Goal: Information Seeking & Learning: Learn about a topic

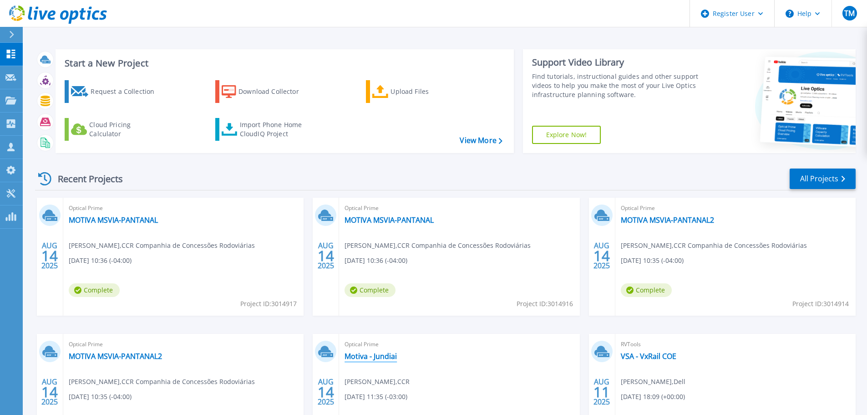
click at [384, 355] on link "Motiva - Jundiai" at bounding box center [371, 355] width 52 height 9
click at [388, 359] on link "Motiva - Jundiai" at bounding box center [371, 355] width 52 height 9
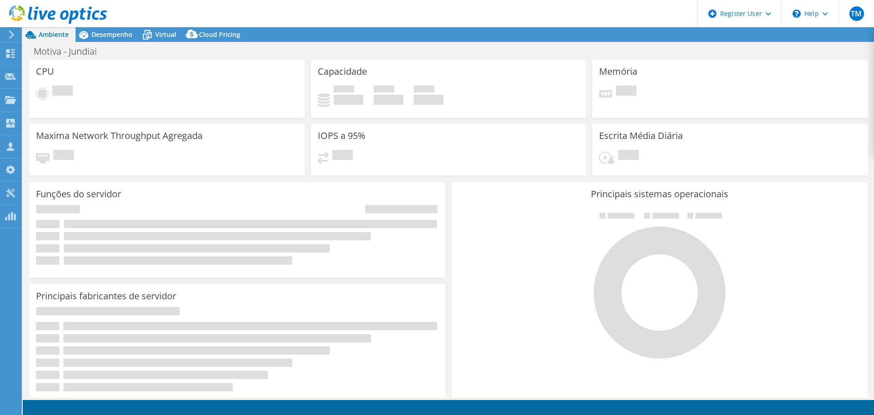
select select "USD"
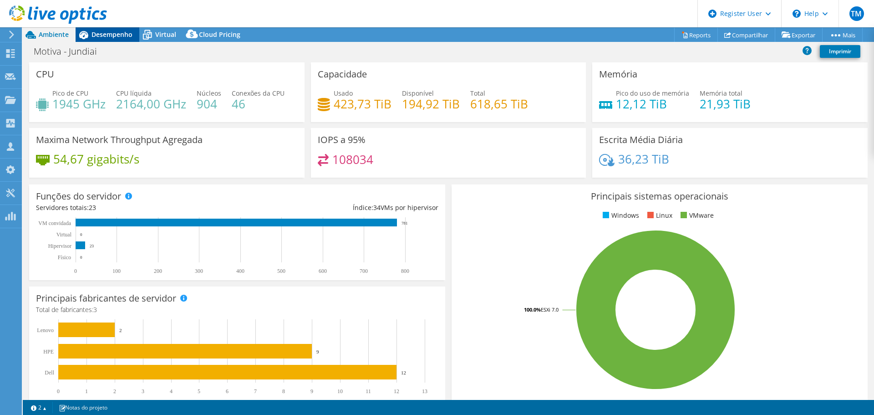
click at [93, 36] on span "Desempenho" at bounding box center [112, 34] width 41 height 9
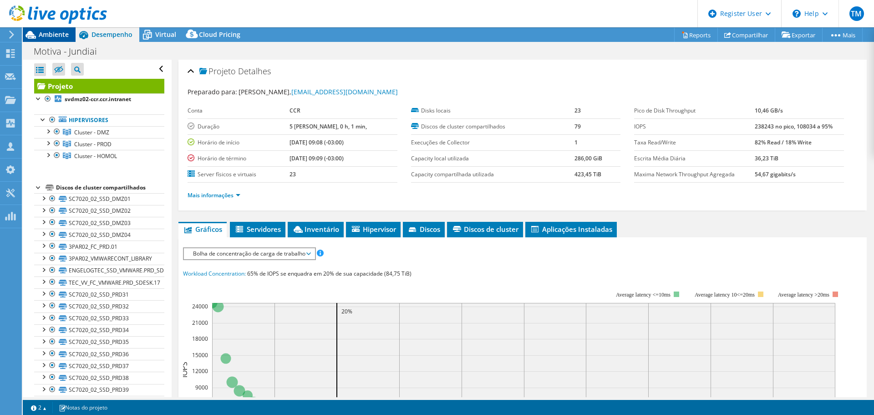
click at [58, 38] on span "Ambiente" at bounding box center [54, 34] width 30 height 9
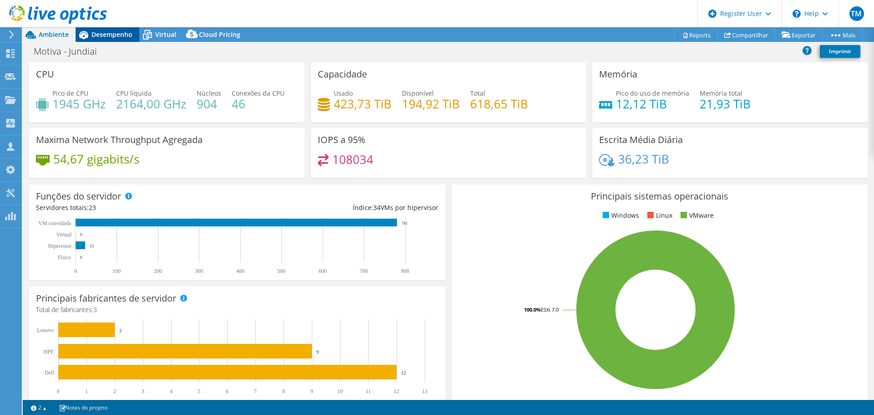
click at [103, 32] on span "Desempenho" at bounding box center [112, 34] width 41 height 9
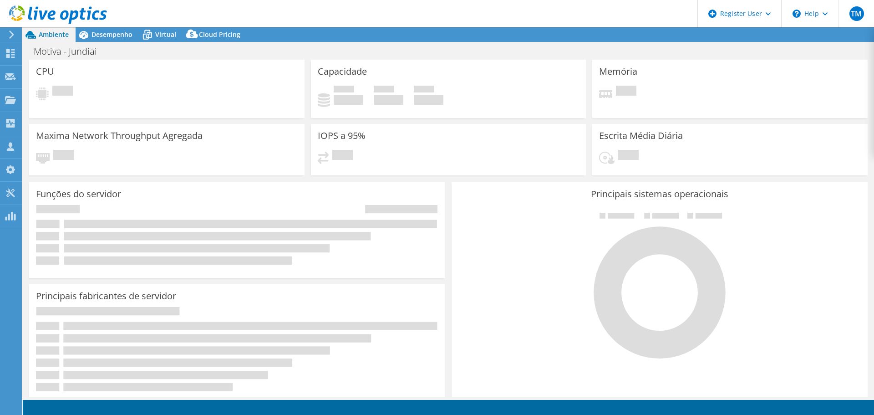
select select "USD"
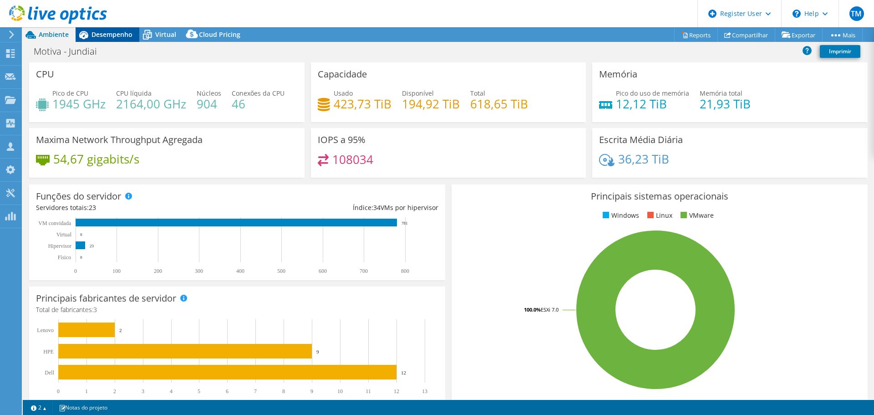
click at [119, 40] on div "Desempenho" at bounding box center [108, 34] width 64 height 15
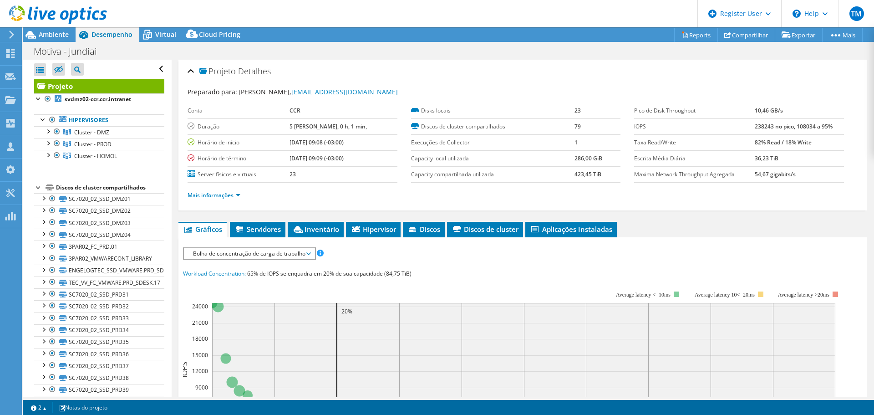
click at [396, 193] on ul "Mais informações" at bounding box center [523, 194] width 670 height 12
click at [49, 131] on div at bounding box center [47, 130] width 9 height 9
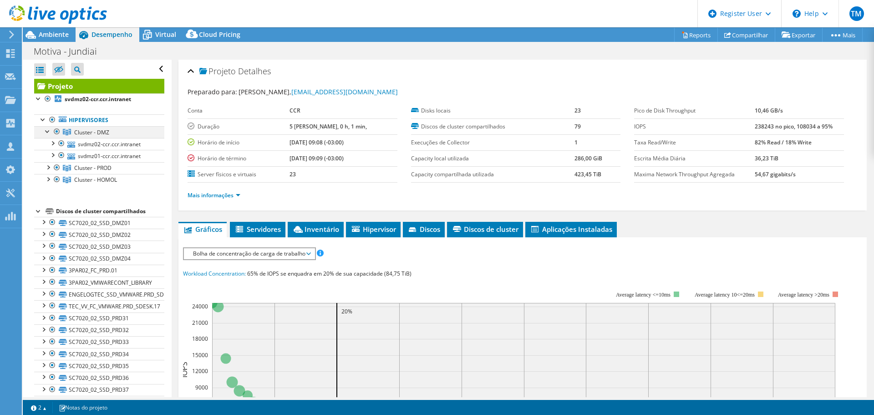
click at [44, 131] on div at bounding box center [47, 130] width 9 height 9
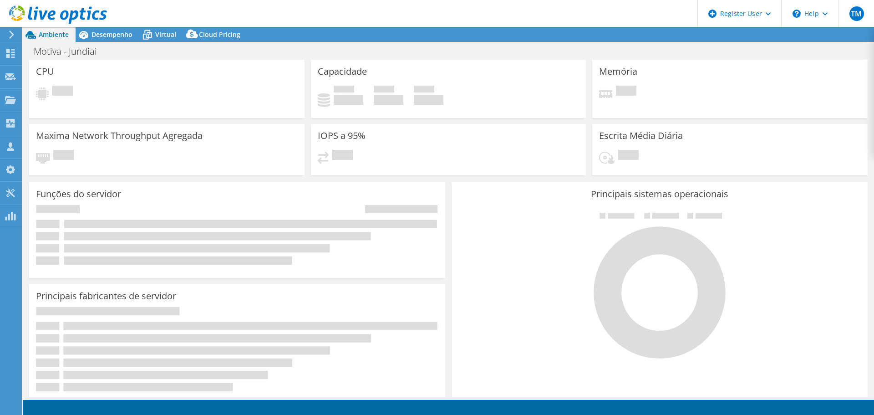
select select "USD"
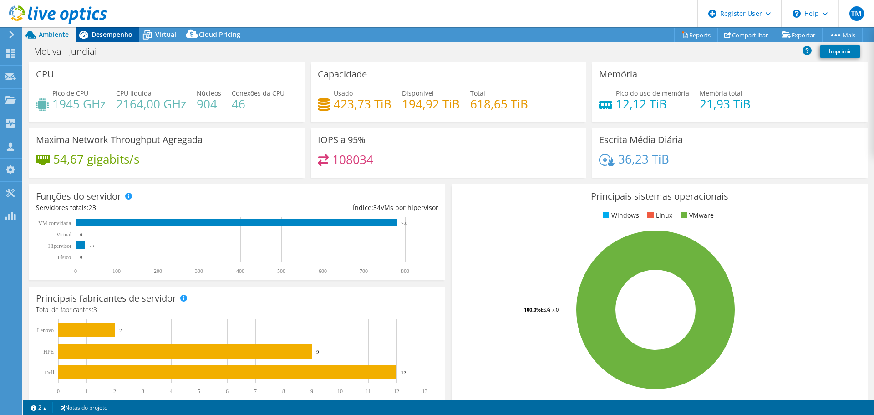
click at [112, 31] on span "Desempenho" at bounding box center [112, 34] width 41 height 9
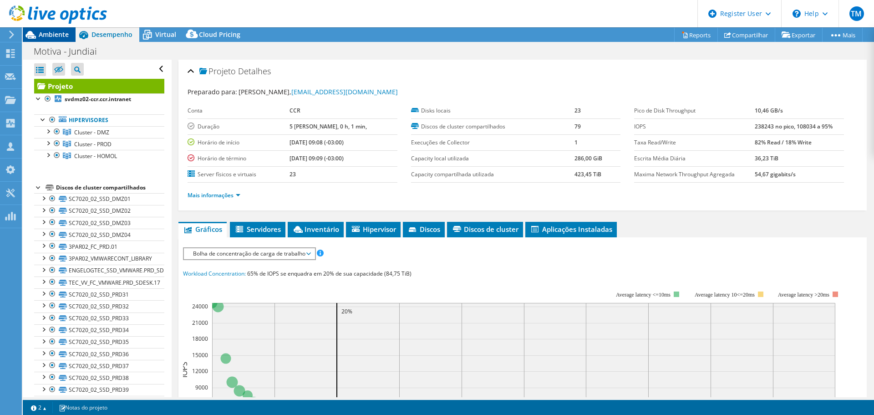
click at [49, 31] on span "Ambiente" at bounding box center [54, 34] width 30 height 9
